Goal: Use online tool/utility

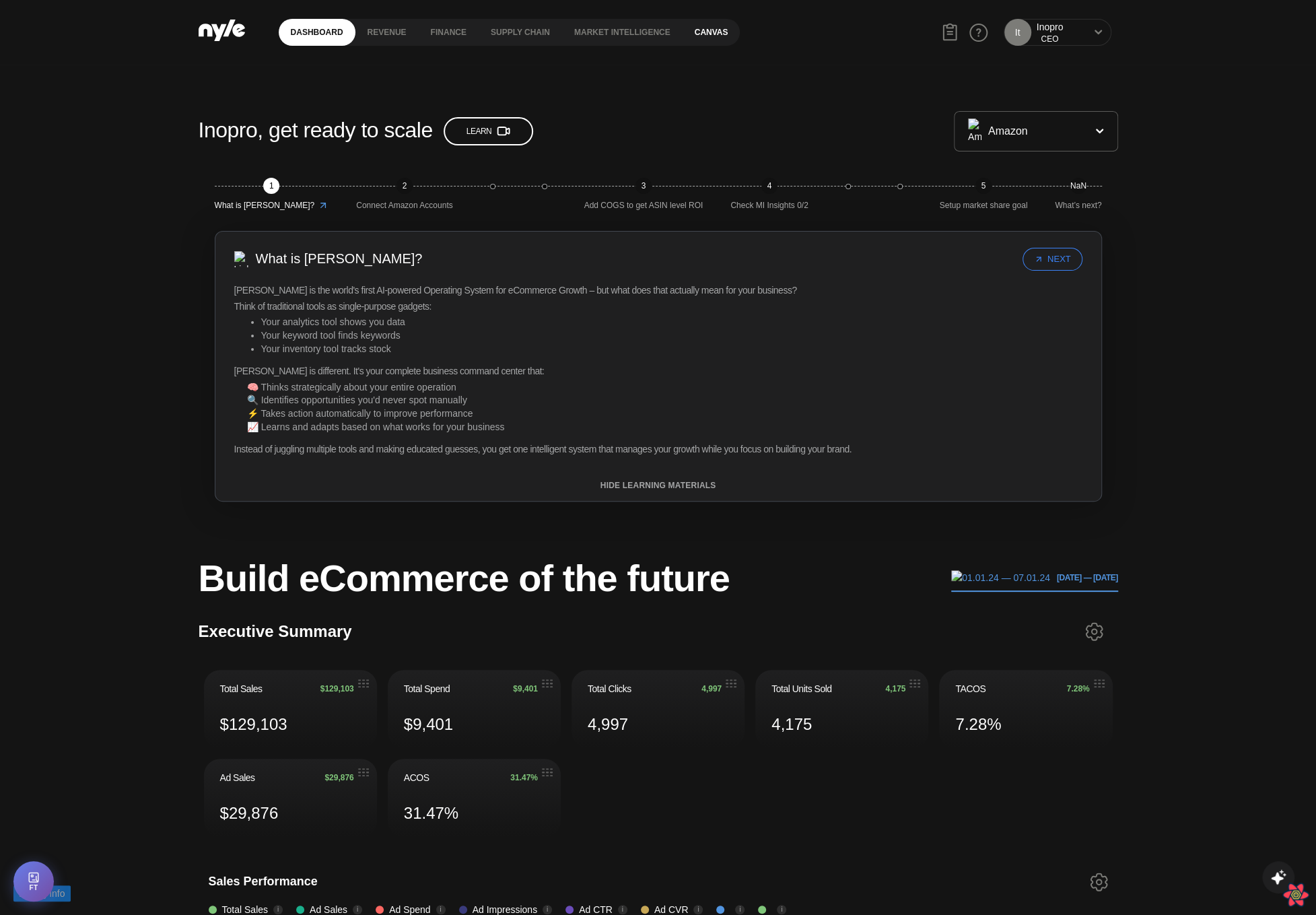
click at [699, 32] on link "Canvas" at bounding box center [711, 32] width 58 height 26
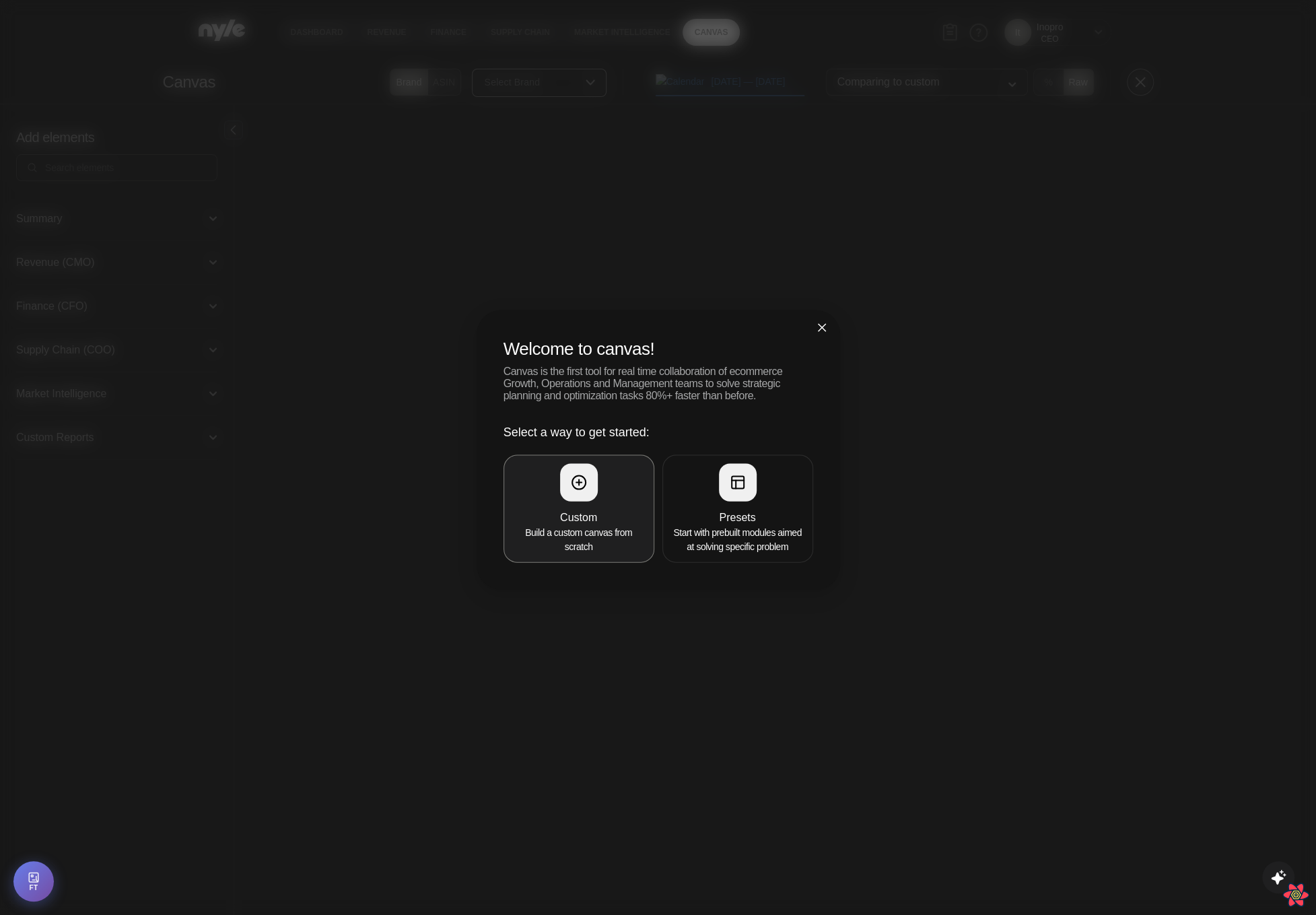
click at [583, 502] on button "Custom Build a custom canvas from scratch" at bounding box center [578, 508] width 150 height 108
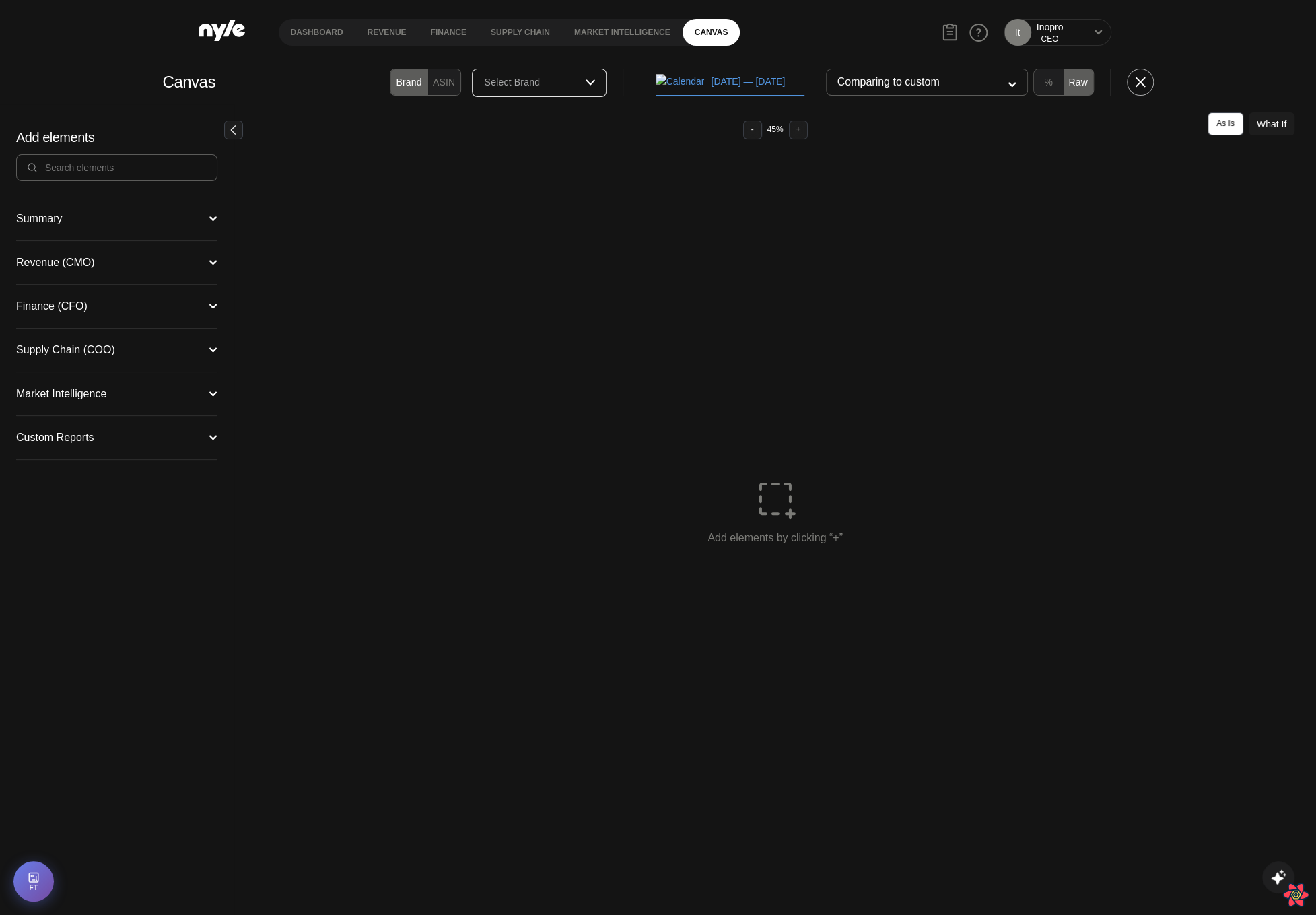
click at [83, 228] on div "Summary Executive Summary Full Summary Total Ad COO Market CFO Attribution" at bounding box center [116, 219] width 202 height 44
click at [190, 262] on button "Revenue (CMO)" at bounding box center [116, 262] width 202 height 10
click at [80, 290] on div "Campaign Manager" at bounding box center [63, 286] width 95 height 10
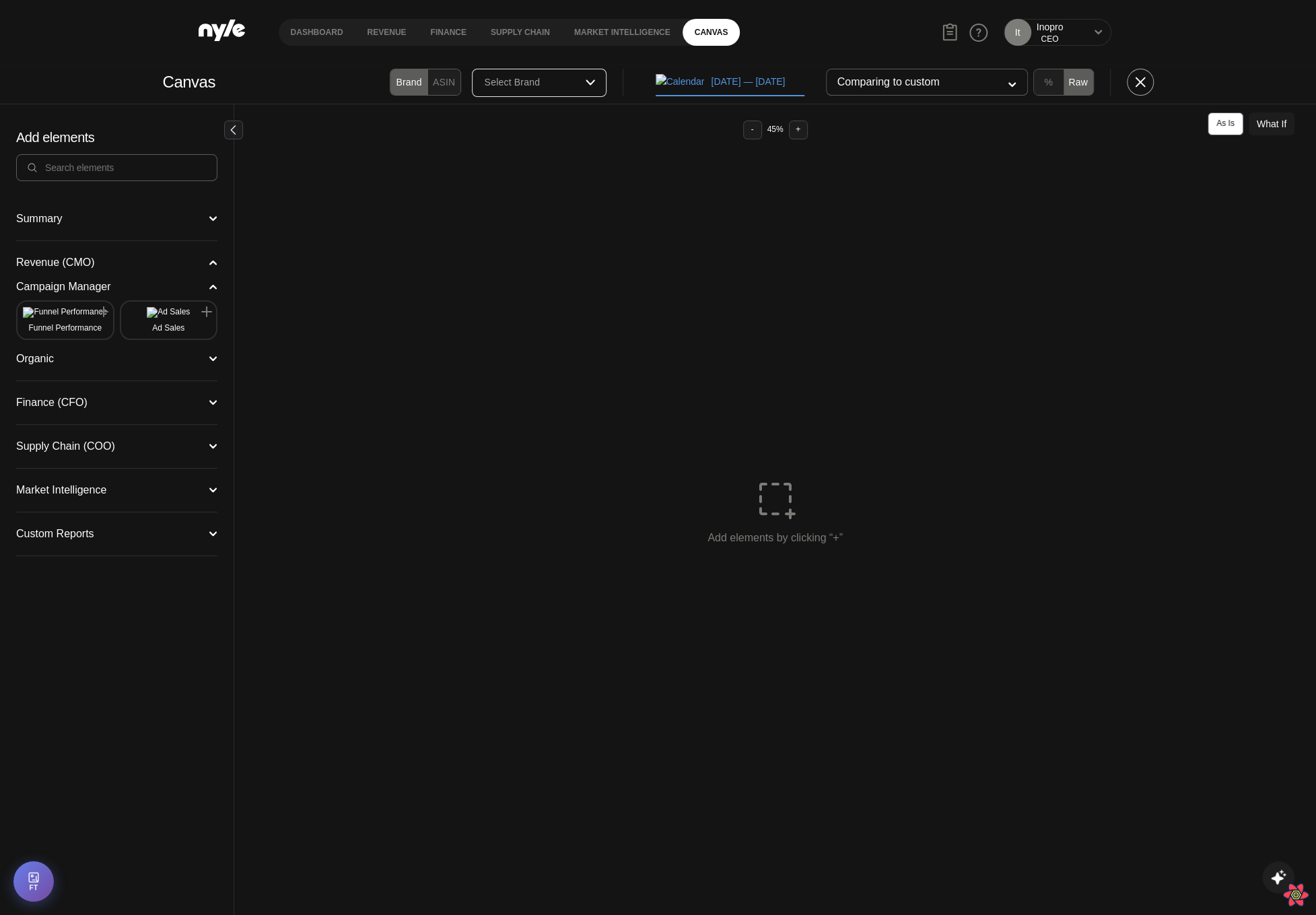
click at [74, 323] on button "Funnel Performance" at bounding box center [65, 320] width 85 height 26
